Goal: Information Seeking & Learning: Learn about a topic

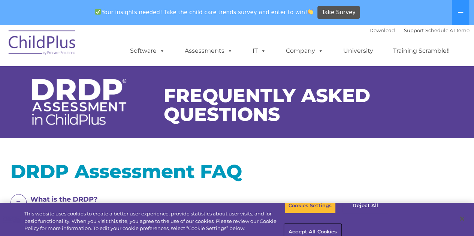
click at [341, 225] on button "Accept All Cookies" at bounding box center [312, 233] width 57 height 16
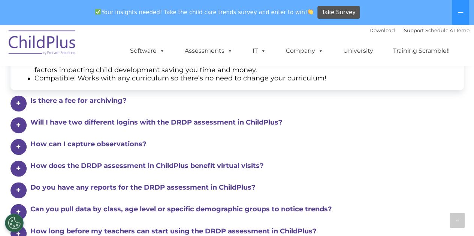
scroll to position [485, 0]
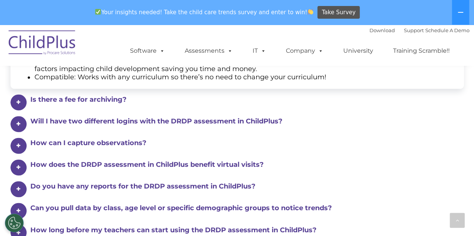
click at [144, 112] on div "What are the benefits of the DRDP in ChildPlus? One System: Conveniently track …" at bounding box center [236, 108] width 453 height 265
click at [151, 121] on h4 "Will I have two different logins with the DRDP assessment in ChildPlus?" at bounding box center [241, 121] width 422 height 10
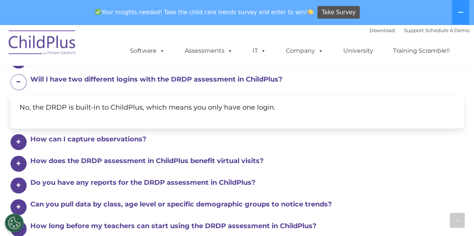
scroll to position [430, 0]
click at [118, 137] on h4 "How can I capture observations?" at bounding box center [241, 140] width 422 height 10
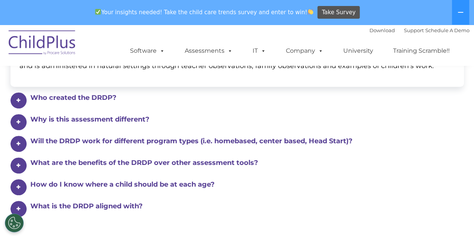
scroll to position [178, 0]
click at [130, 140] on h4 "Will the DRDP work for different program types (i.e. homebased, center based, H…" at bounding box center [241, 141] width 422 height 10
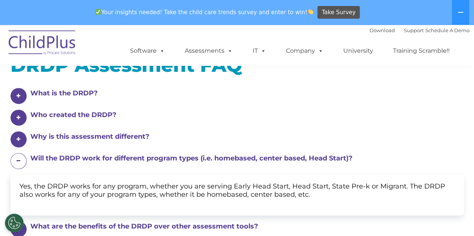
scroll to position [105, 0]
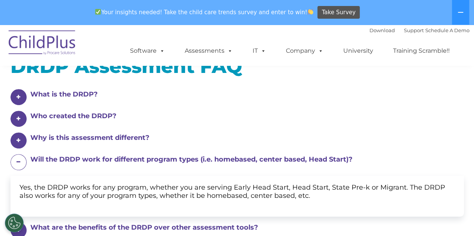
click at [93, 119] on h4 "Who created the DRDP?" at bounding box center [241, 116] width 422 height 10
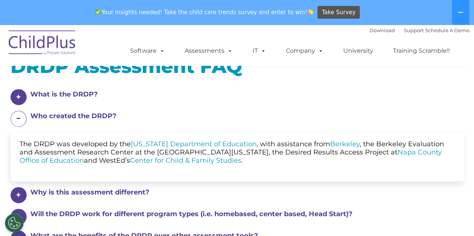
click at [70, 93] on h4 "What is the DRDP?" at bounding box center [241, 94] width 422 height 10
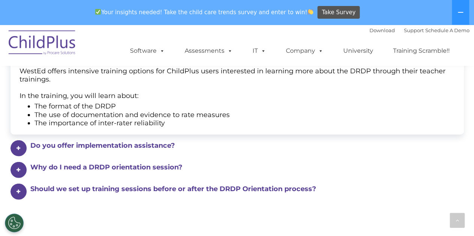
scroll to position [917, 0]
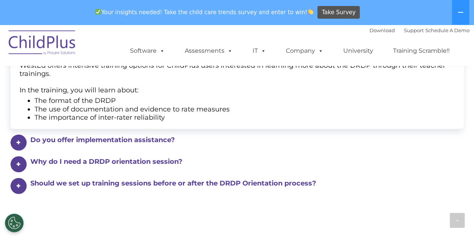
click at [104, 141] on h4 "Do you offer implementation assistance?" at bounding box center [241, 140] width 422 height 10
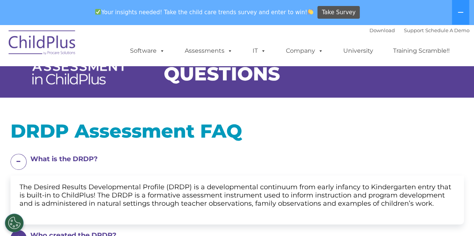
scroll to position [0, 0]
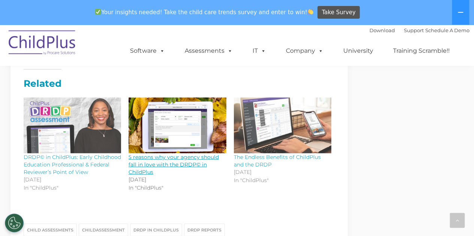
scroll to position [878, 0]
